Goal: Information Seeking & Learning: Find specific page/section

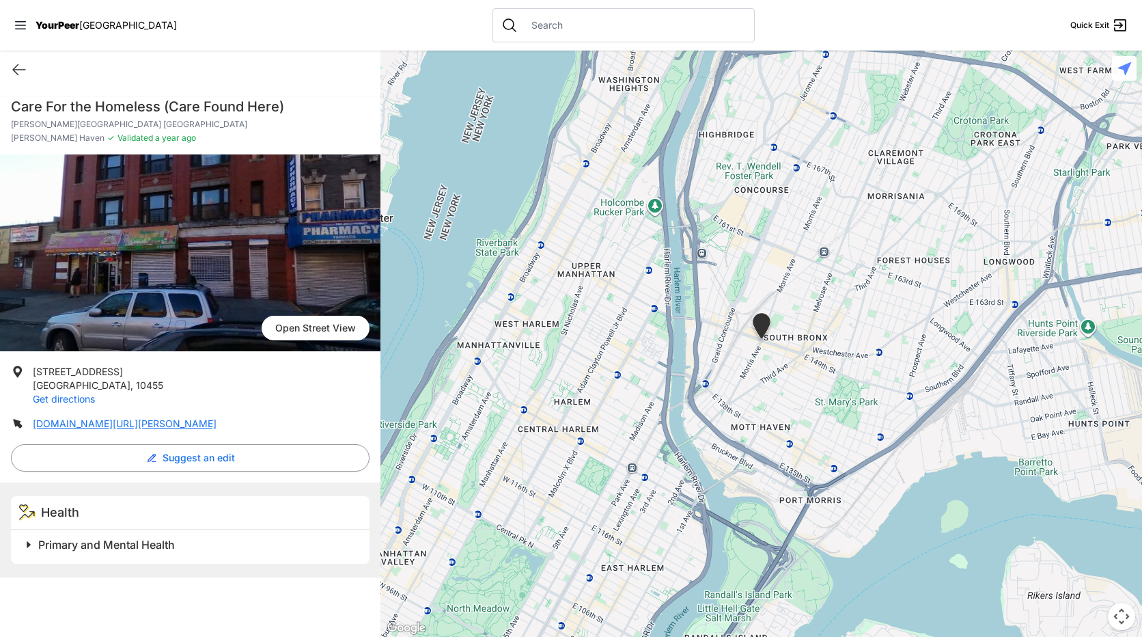
click at [62, 400] on link "Get directions" at bounding box center [64, 399] width 62 height 12
click at [130, 423] on link "[DOMAIN_NAME][URL][PERSON_NAME]" at bounding box center [125, 423] width 184 height 12
click at [600, 32] on div at bounding box center [624, 25] width 262 height 34
click at [601, 26] on input "text" at bounding box center [634, 25] width 223 height 14
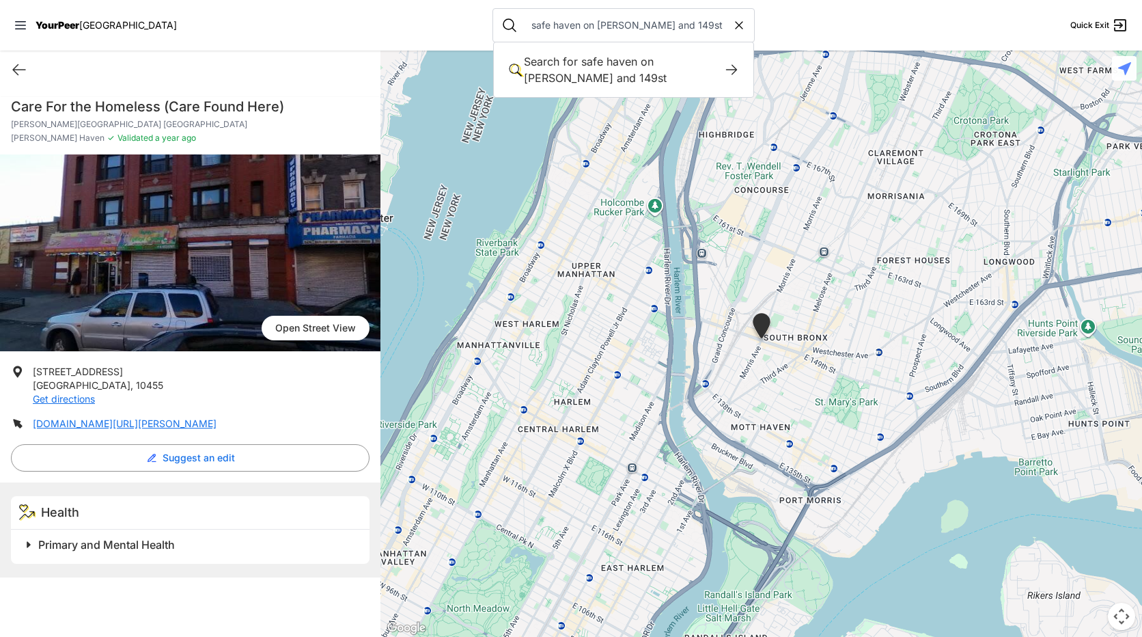
type input "safe haven on [PERSON_NAME] and 149st"
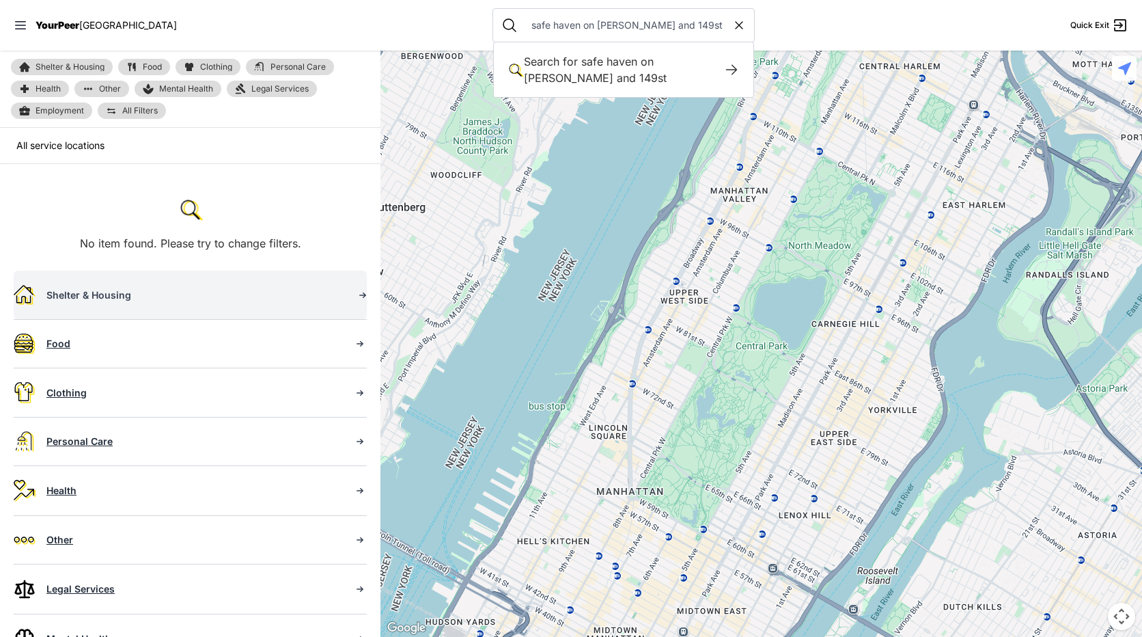
click at [98, 293] on div "Shelter & Housing" at bounding box center [194, 295] width 296 height 14
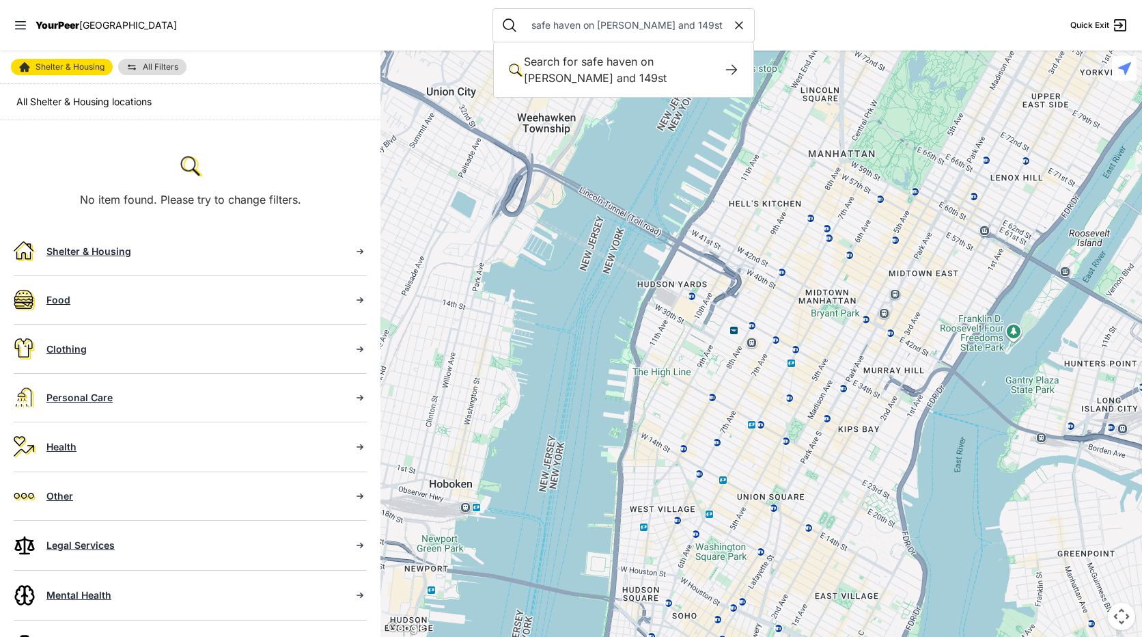
drag, startPoint x: 409, startPoint y: 286, endPoint x: 622, endPoint y: -51, distance: 398.6
click at [622, 0] on html "View map Close panel YourPeer [GEOGRAPHIC_DATA] Quick Exit Single Adult Familie…" at bounding box center [571, 318] width 1142 height 637
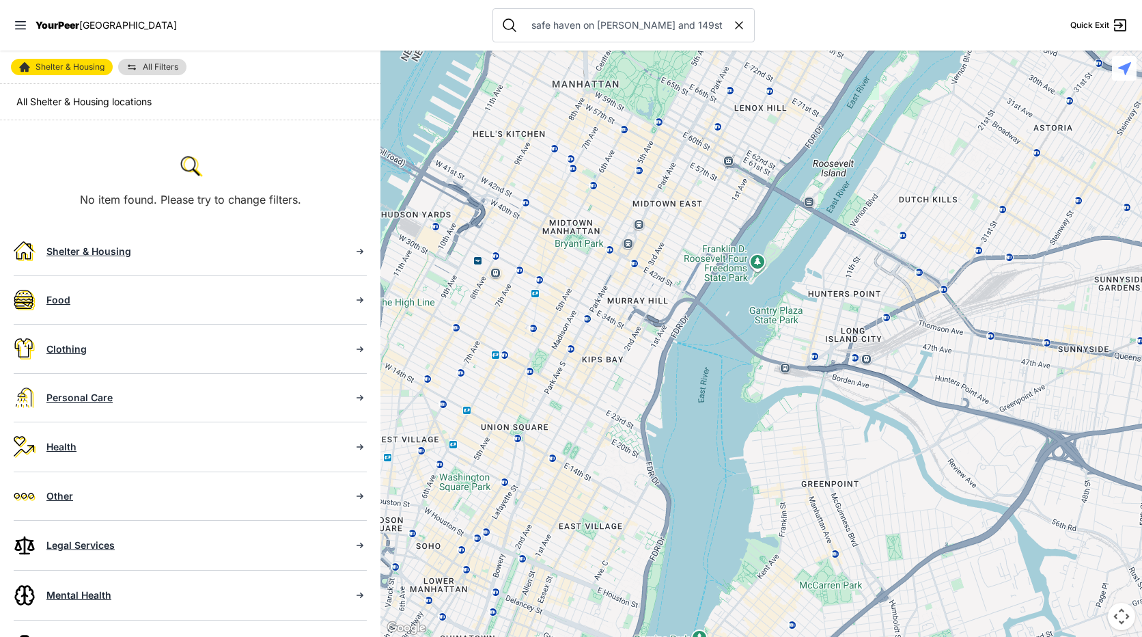
drag, startPoint x: 819, startPoint y: 385, endPoint x: 562, endPoint y: 315, distance: 266.8
click at [562, 315] on div at bounding box center [762, 344] width 762 height 586
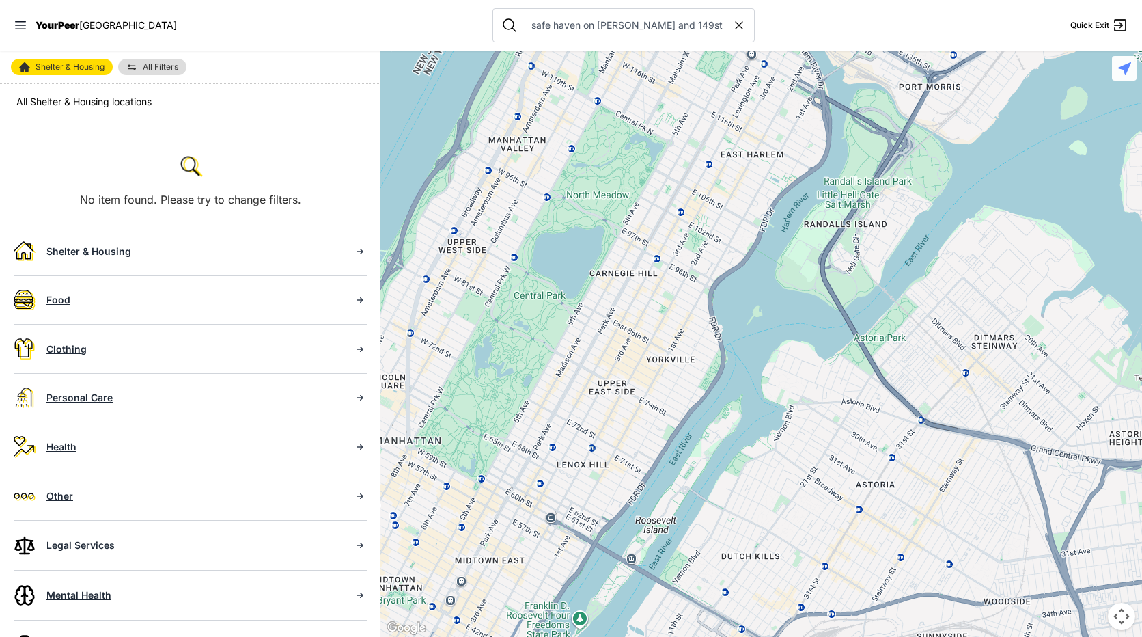
drag, startPoint x: 766, startPoint y: 100, endPoint x: 592, endPoint y: 445, distance: 386.2
click at [592, 445] on div at bounding box center [762, 344] width 762 height 586
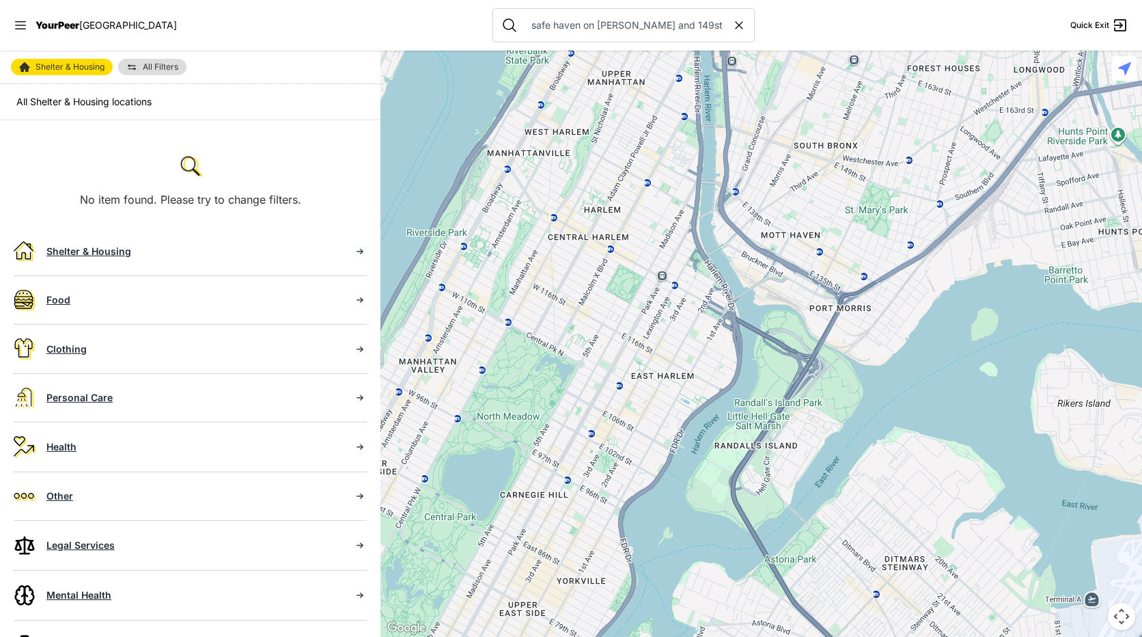
drag, startPoint x: 878, startPoint y: 99, endPoint x: 787, endPoint y: 304, distance: 224.2
click at [791, 310] on div at bounding box center [762, 344] width 762 height 586
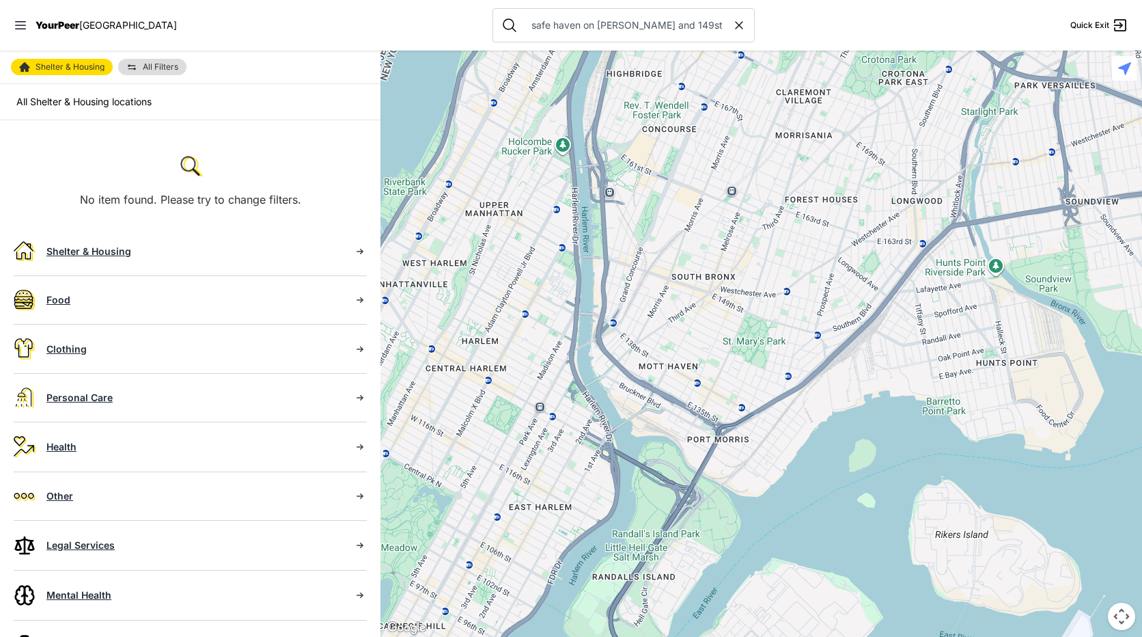
drag, startPoint x: 814, startPoint y: 174, endPoint x: 691, endPoint y: 307, distance: 180.8
click at [691, 307] on div at bounding box center [762, 344] width 762 height 586
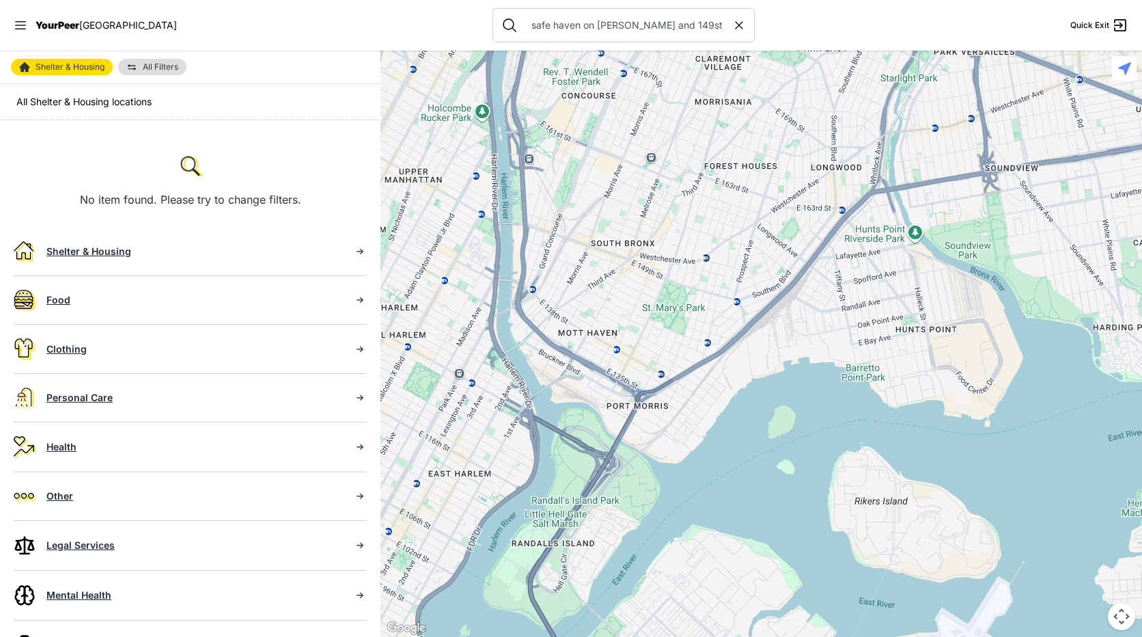
drag, startPoint x: 799, startPoint y: 299, endPoint x: 717, endPoint y: 266, distance: 89.2
click at [717, 266] on div at bounding box center [762, 344] width 762 height 586
click at [708, 267] on div at bounding box center [762, 344] width 762 height 586
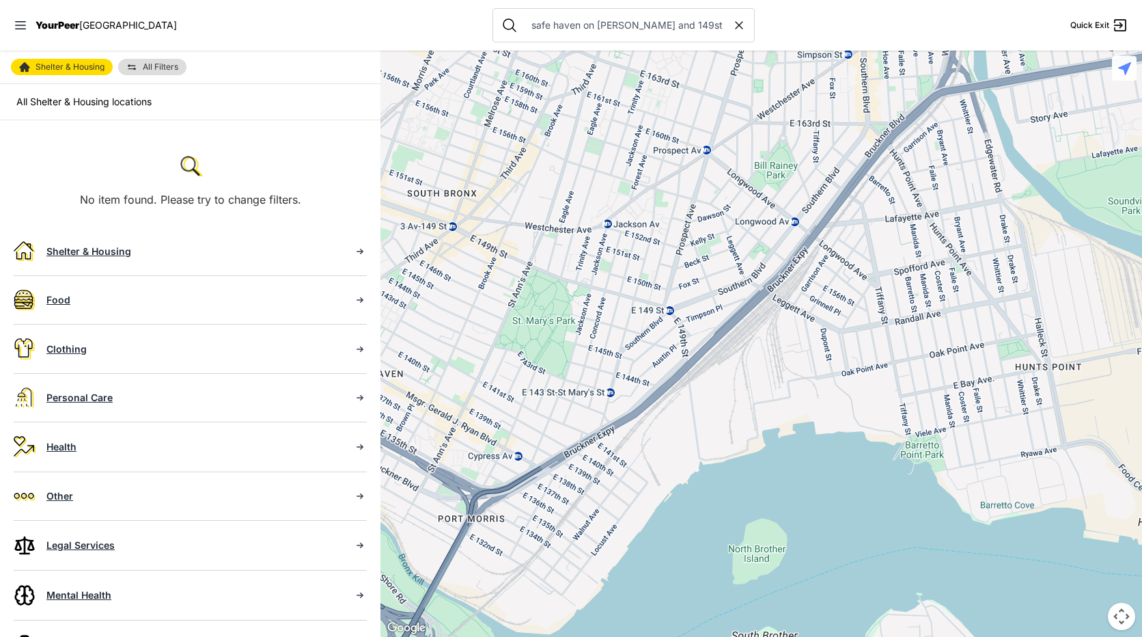
drag, startPoint x: 761, startPoint y: 264, endPoint x: 670, endPoint y: 238, distance: 94.5
click at [670, 238] on div at bounding box center [762, 344] width 762 height 586
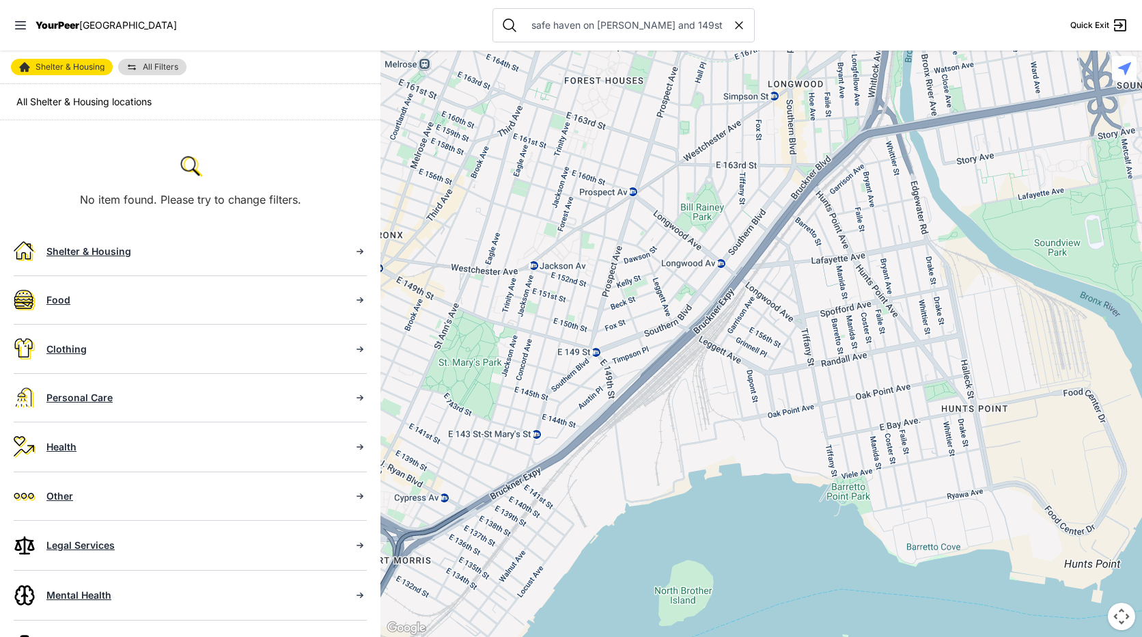
drag, startPoint x: 708, startPoint y: 219, endPoint x: 633, endPoint y: 264, distance: 87.6
click at [633, 264] on div at bounding box center [762, 344] width 762 height 586
